Goal: Information Seeking & Learning: Learn about a topic

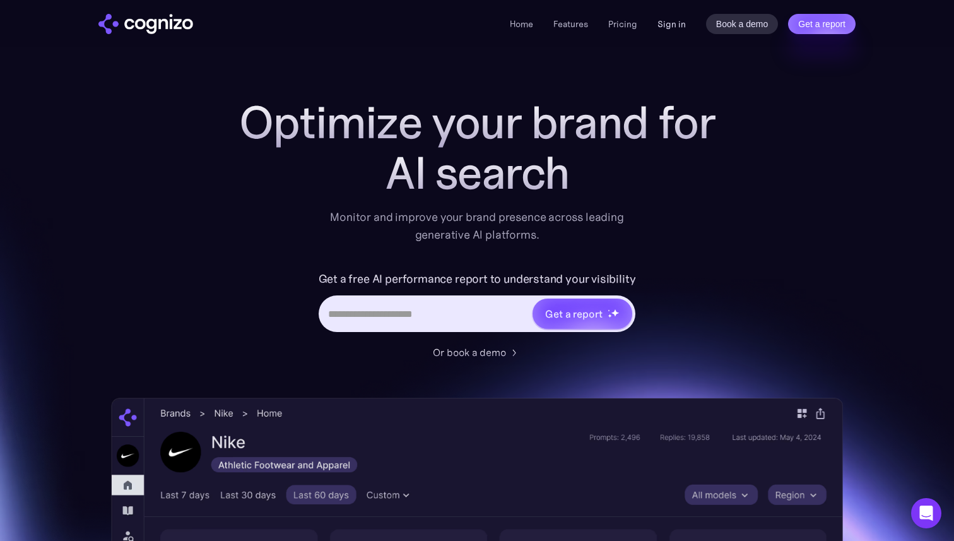
click at [673, 20] on link "Sign in" at bounding box center [672, 23] width 28 height 15
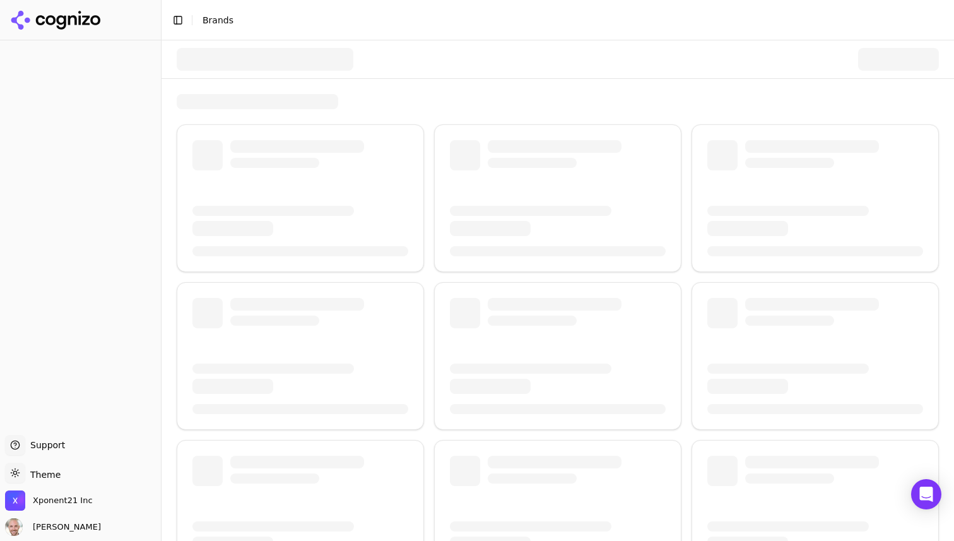
click at [203, 19] on span "Brands" at bounding box center [218, 20] width 31 height 10
click at [66, 494] on span "Xponent21 Inc" at bounding box center [49, 500] width 88 height 20
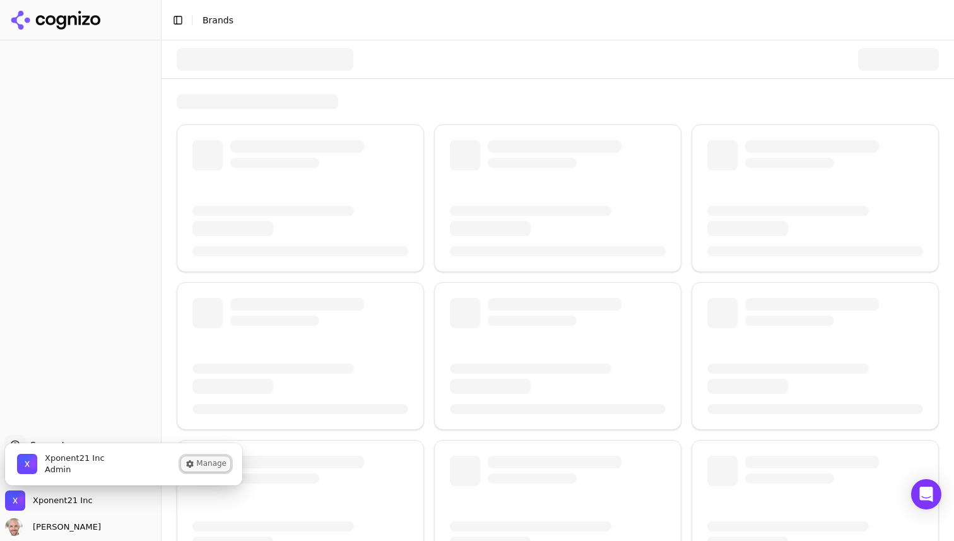
click at [206, 465] on button "Manage" at bounding box center [205, 463] width 49 height 15
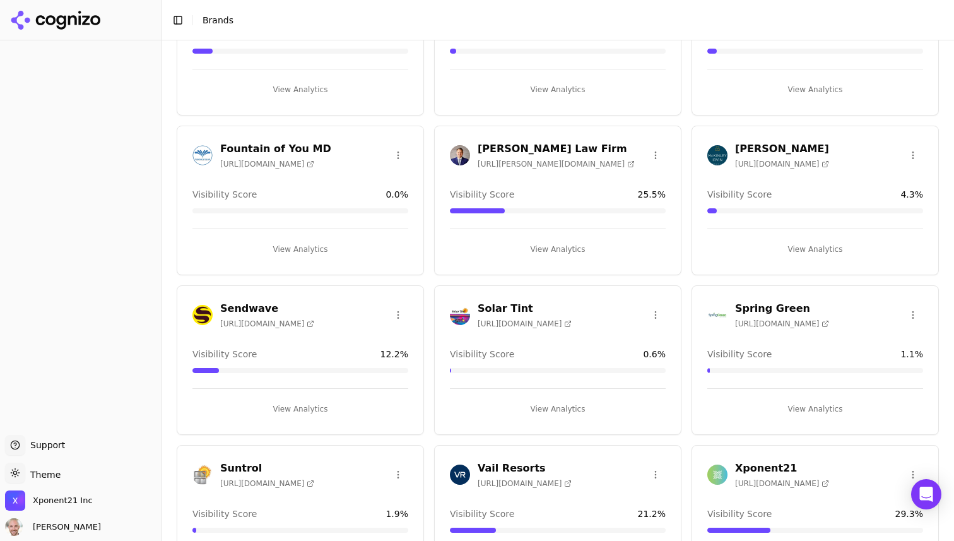
scroll to position [182, 0]
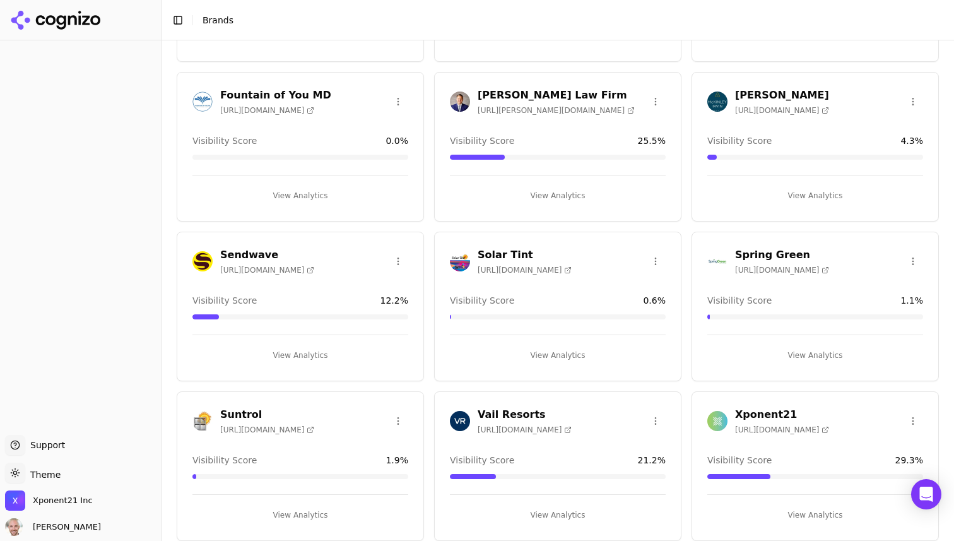
click at [242, 257] on h3 "Sendwave" at bounding box center [267, 254] width 94 height 15
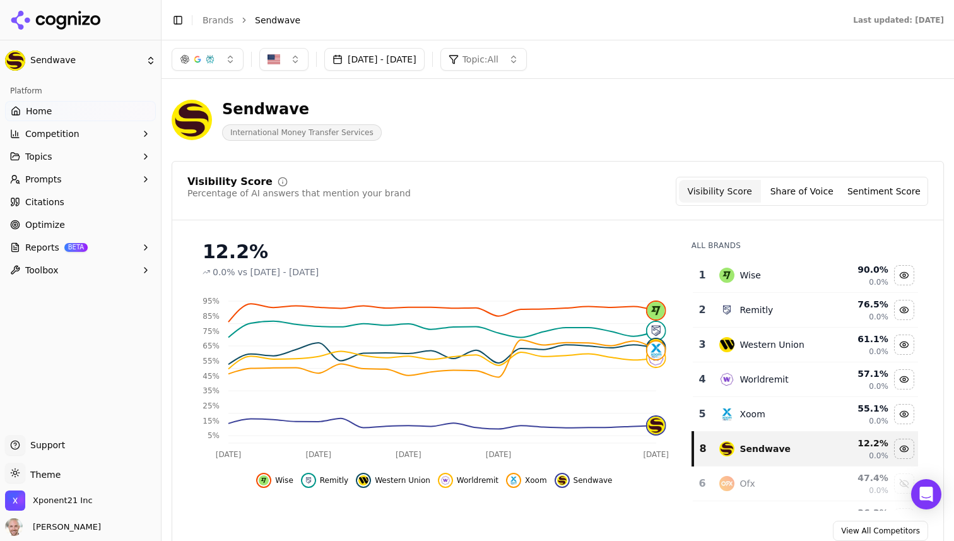
click at [53, 155] on button "Topics" at bounding box center [80, 156] width 151 height 20
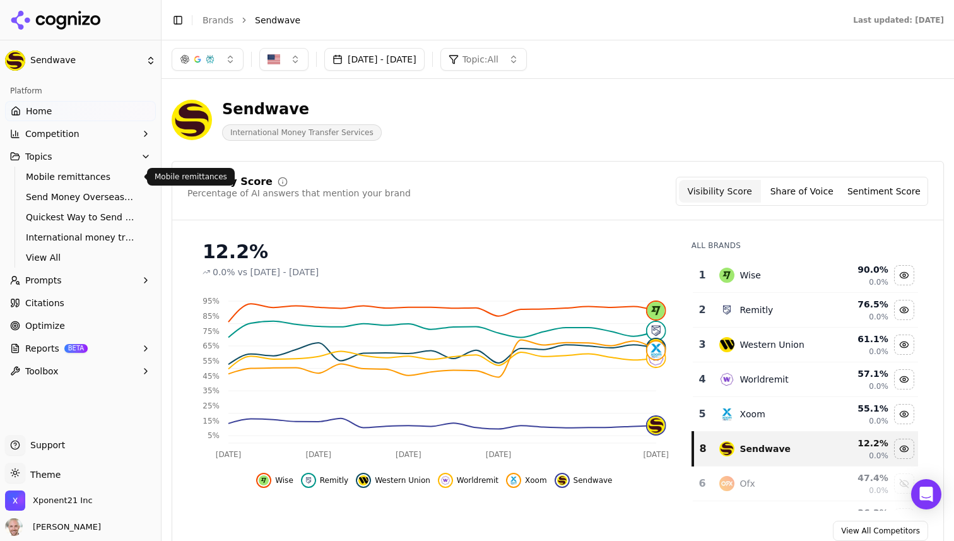
click at [52, 172] on span "Mobile remittances" at bounding box center [81, 176] width 110 height 13
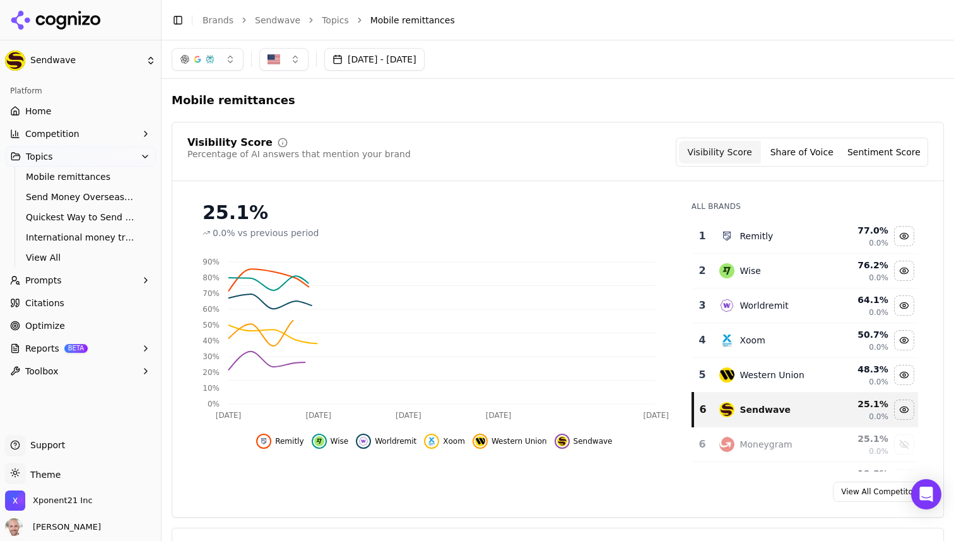
click at [48, 287] on button "Prompts" at bounding box center [80, 280] width 151 height 20
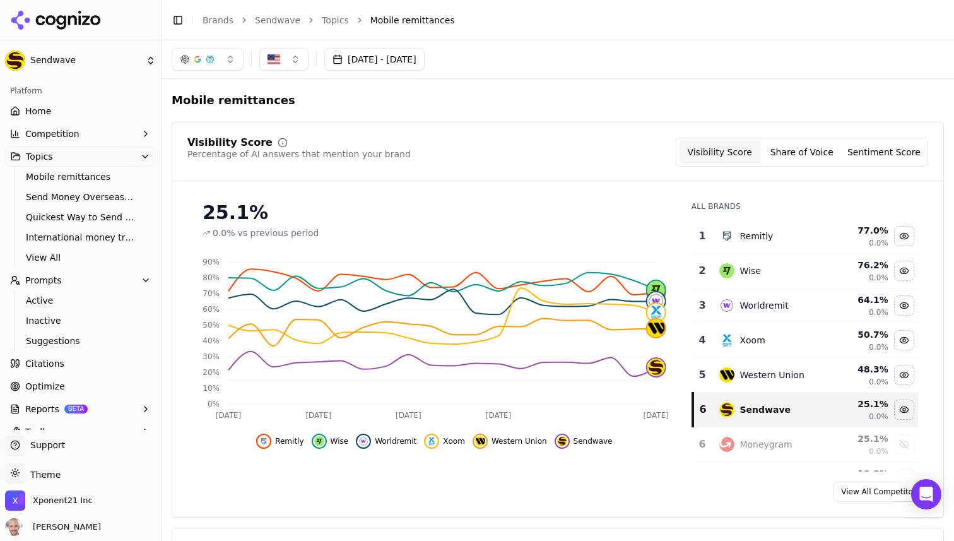
click at [797, 159] on button "Share of Voice" at bounding box center [802, 152] width 82 height 23
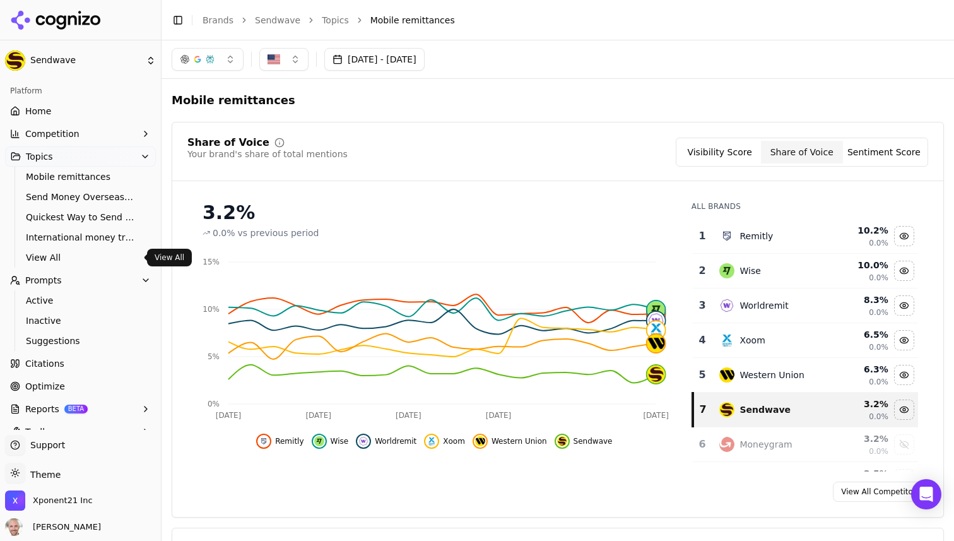
scroll to position [17, 0]
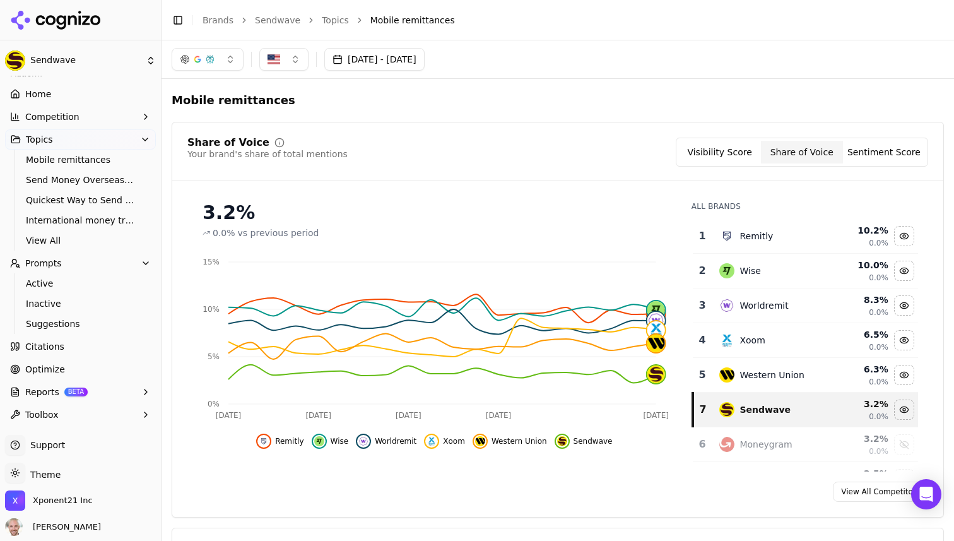
click at [62, 117] on span "Competition" at bounding box center [52, 116] width 54 height 13
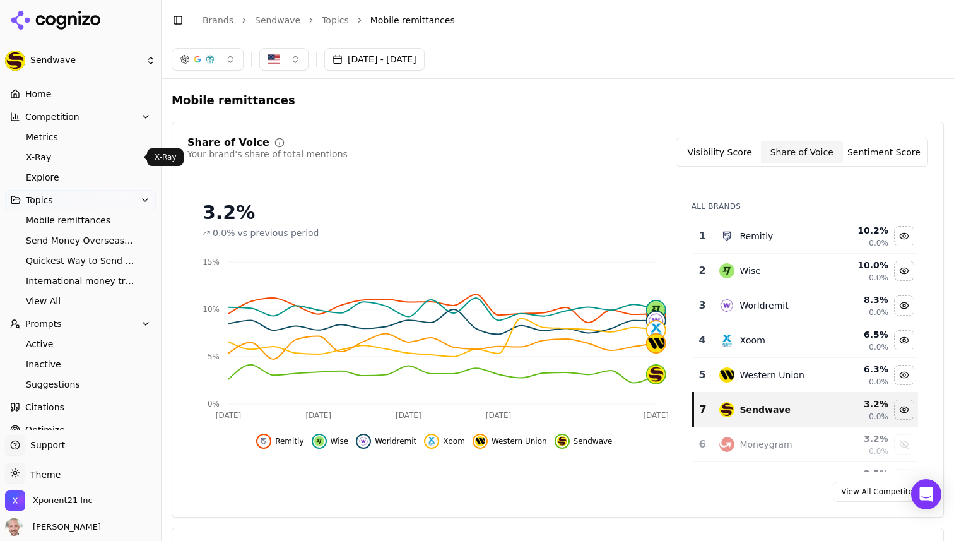
click at [43, 153] on span "X-Ray" at bounding box center [81, 157] width 110 height 13
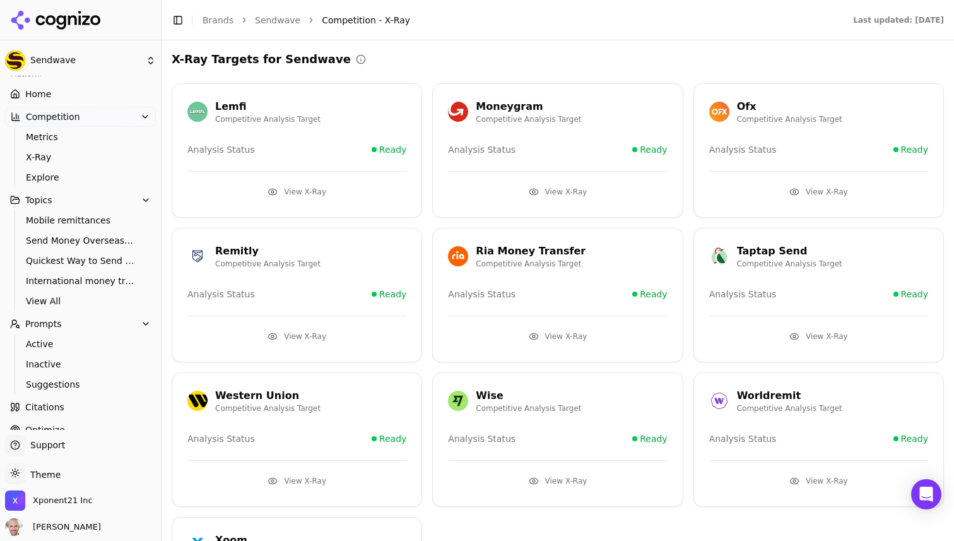
click at [778, 435] on div "Analysis Status Ready" at bounding box center [818, 438] width 219 height 13
click at [747, 396] on div "Worldremit" at bounding box center [789, 395] width 105 height 15
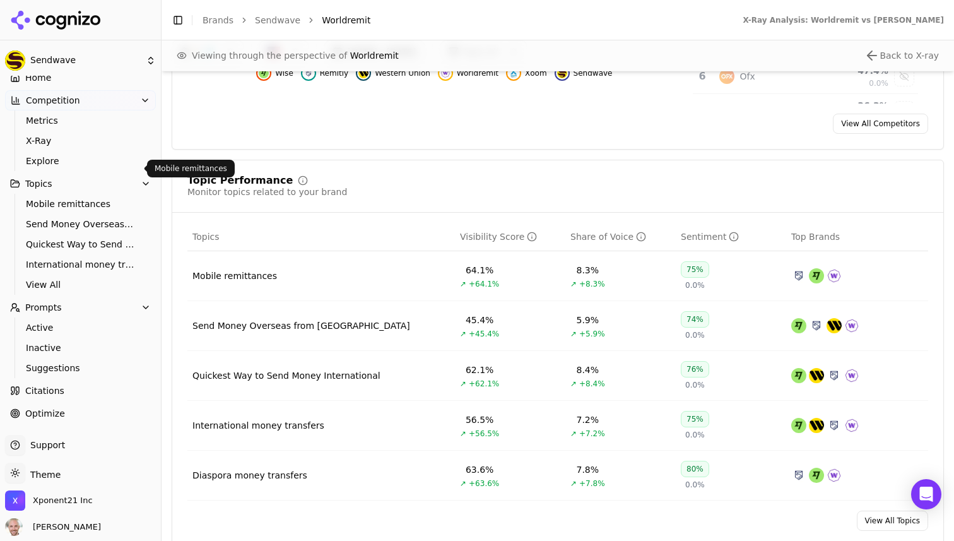
scroll to position [30, 0]
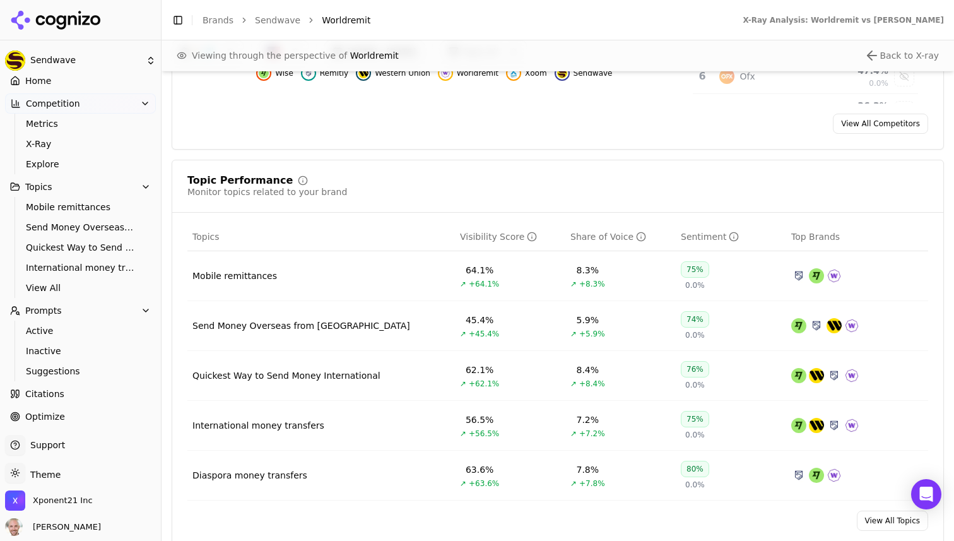
click at [47, 84] on span "Home" at bounding box center [38, 80] width 26 height 13
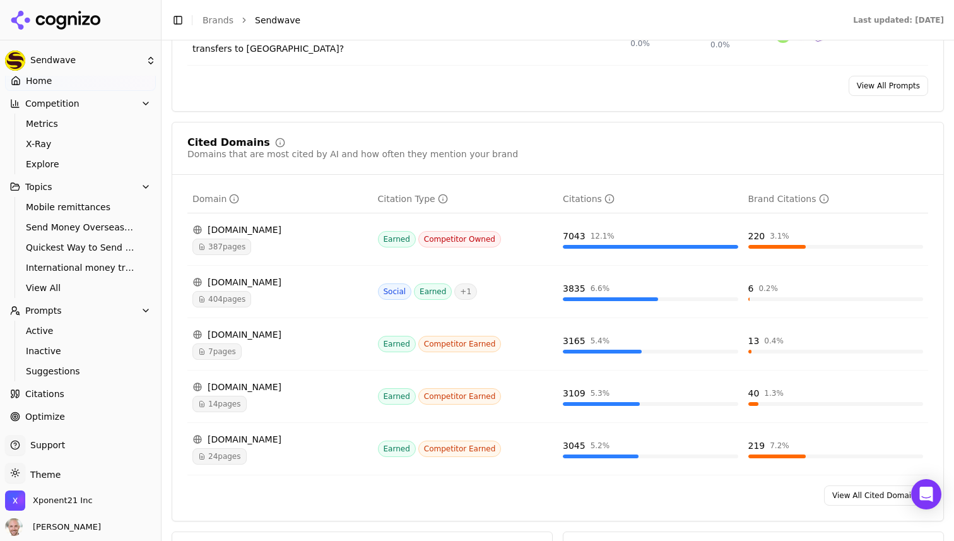
scroll to position [1303, 0]
click at [861, 484] on link "View All Cited Domains" at bounding box center [876, 494] width 104 height 20
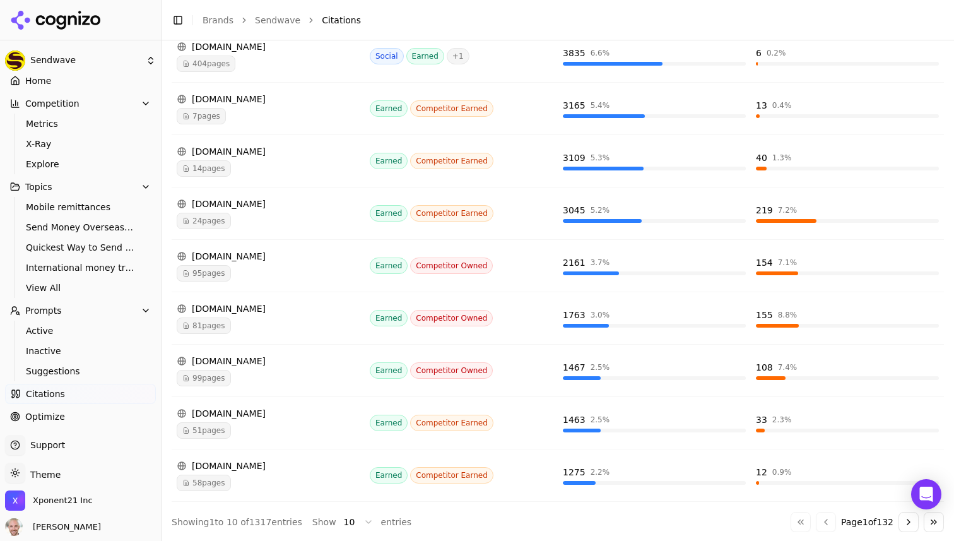
scroll to position [305, 0]
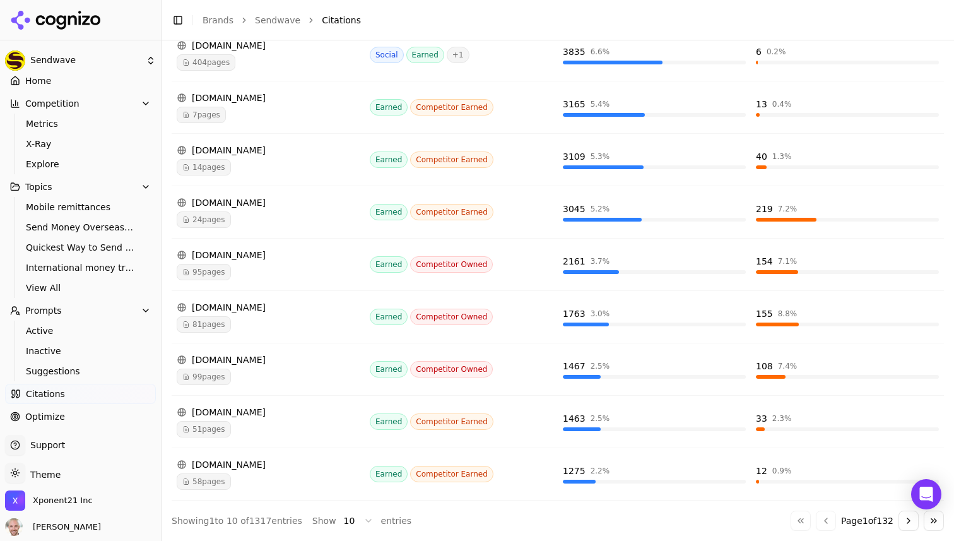
click at [907, 518] on button "Go to next page" at bounding box center [909, 521] width 20 height 20
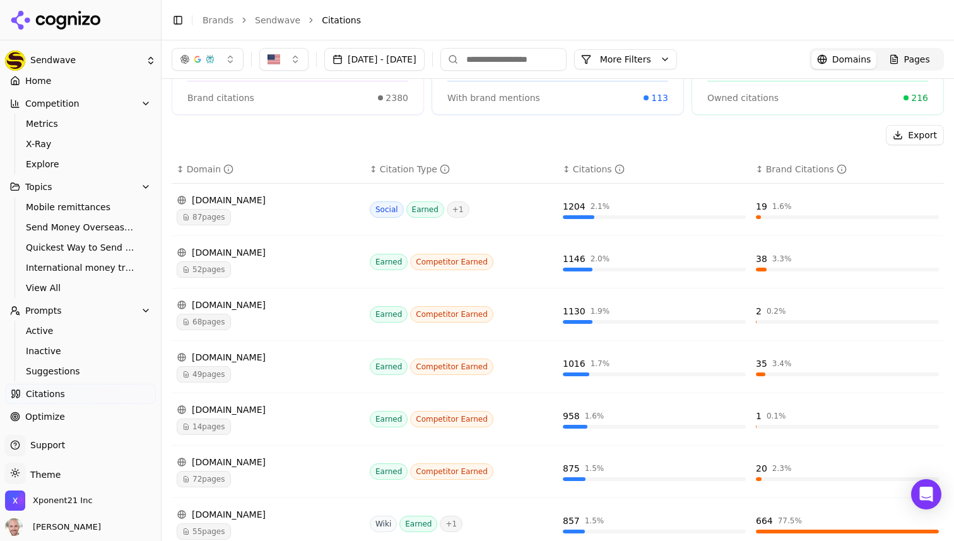
scroll to position [98, 0]
